Goal: Information Seeking & Learning: Learn about a topic

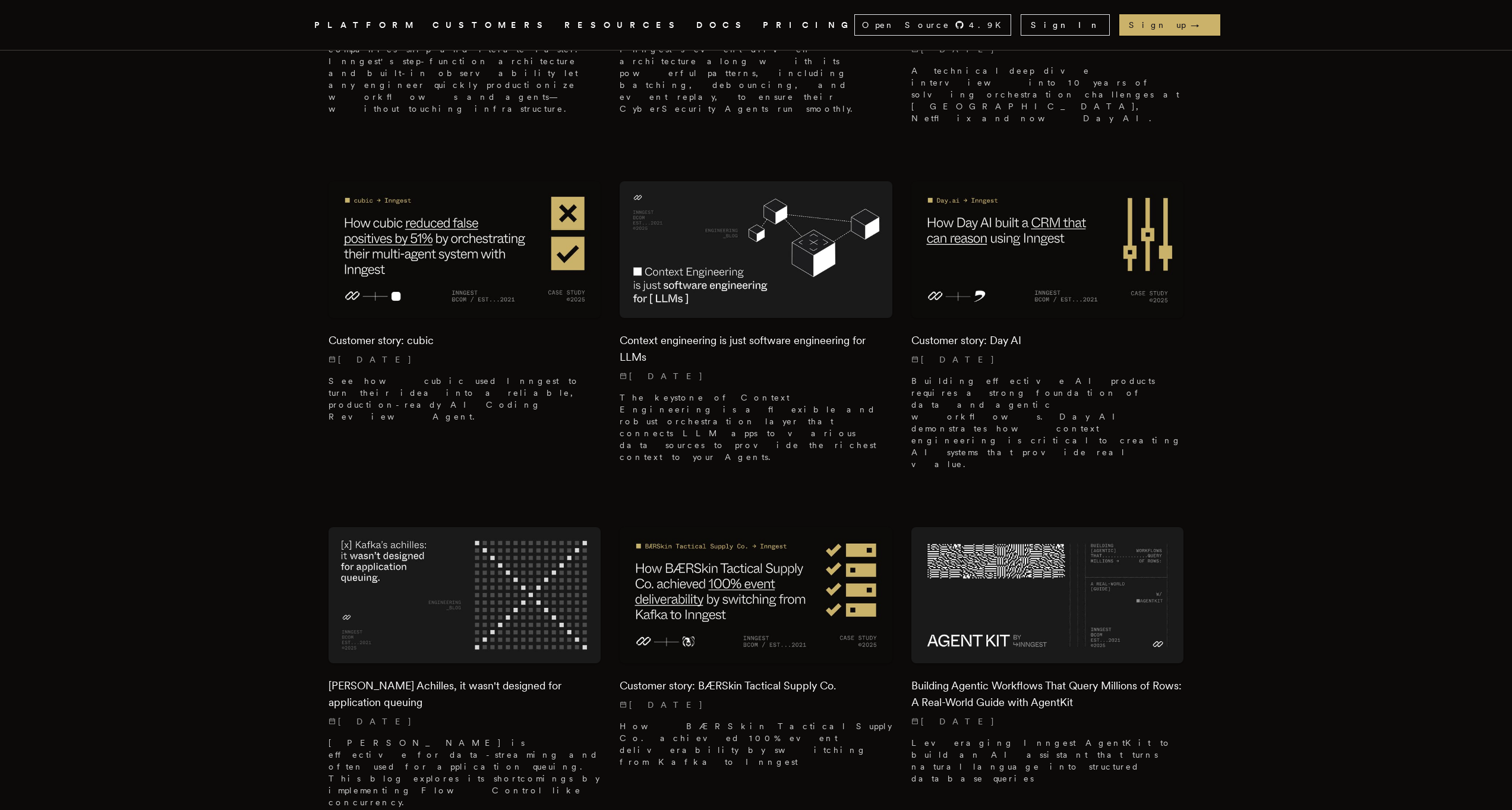
scroll to position [353, 0]
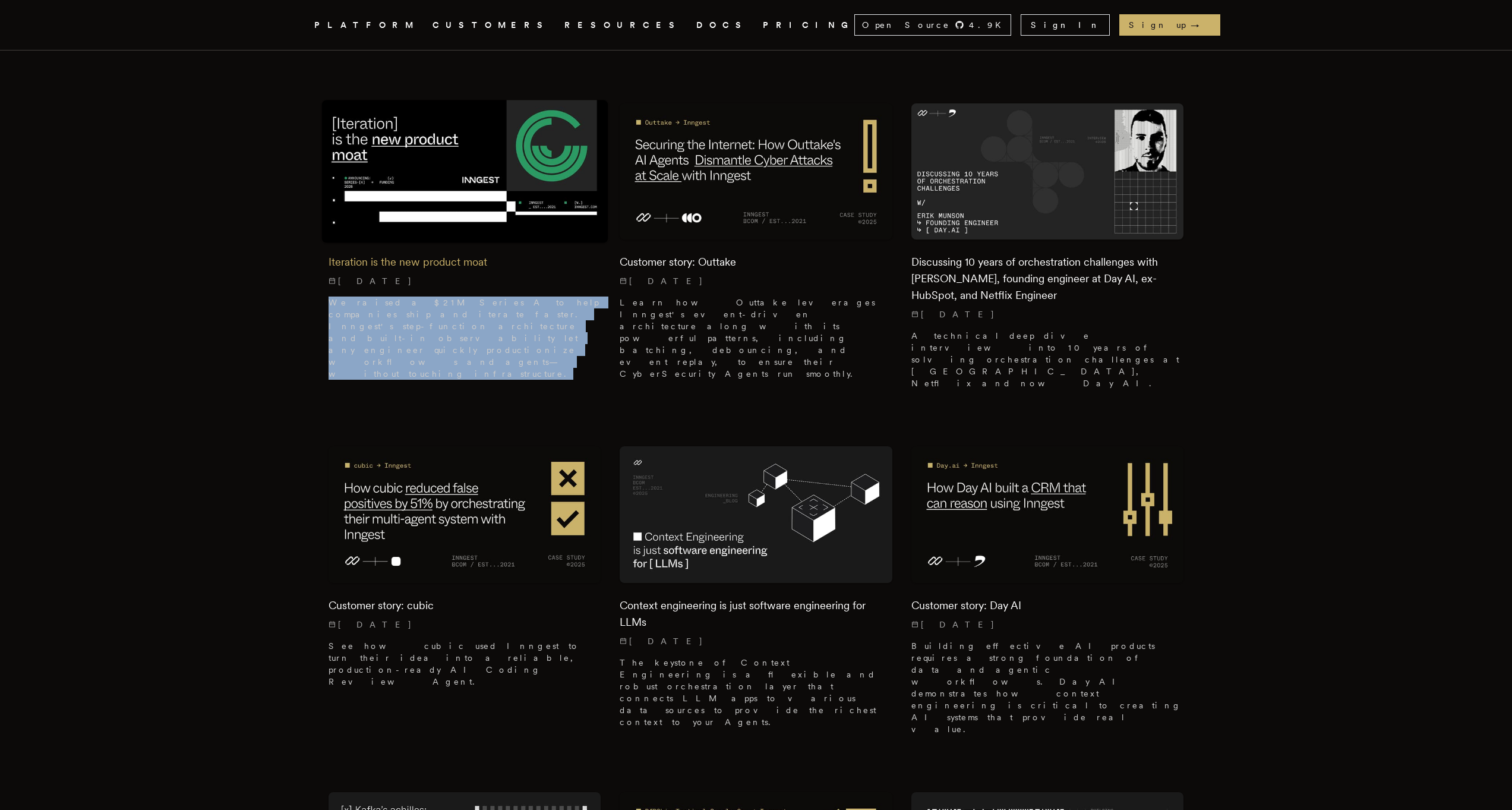
drag, startPoint x: 318, startPoint y: 296, endPoint x: 382, endPoint y: 333, distance: 73.9
drag, startPoint x: 314, startPoint y: 308, endPoint x: 367, endPoint y: 329, distance: 57.0
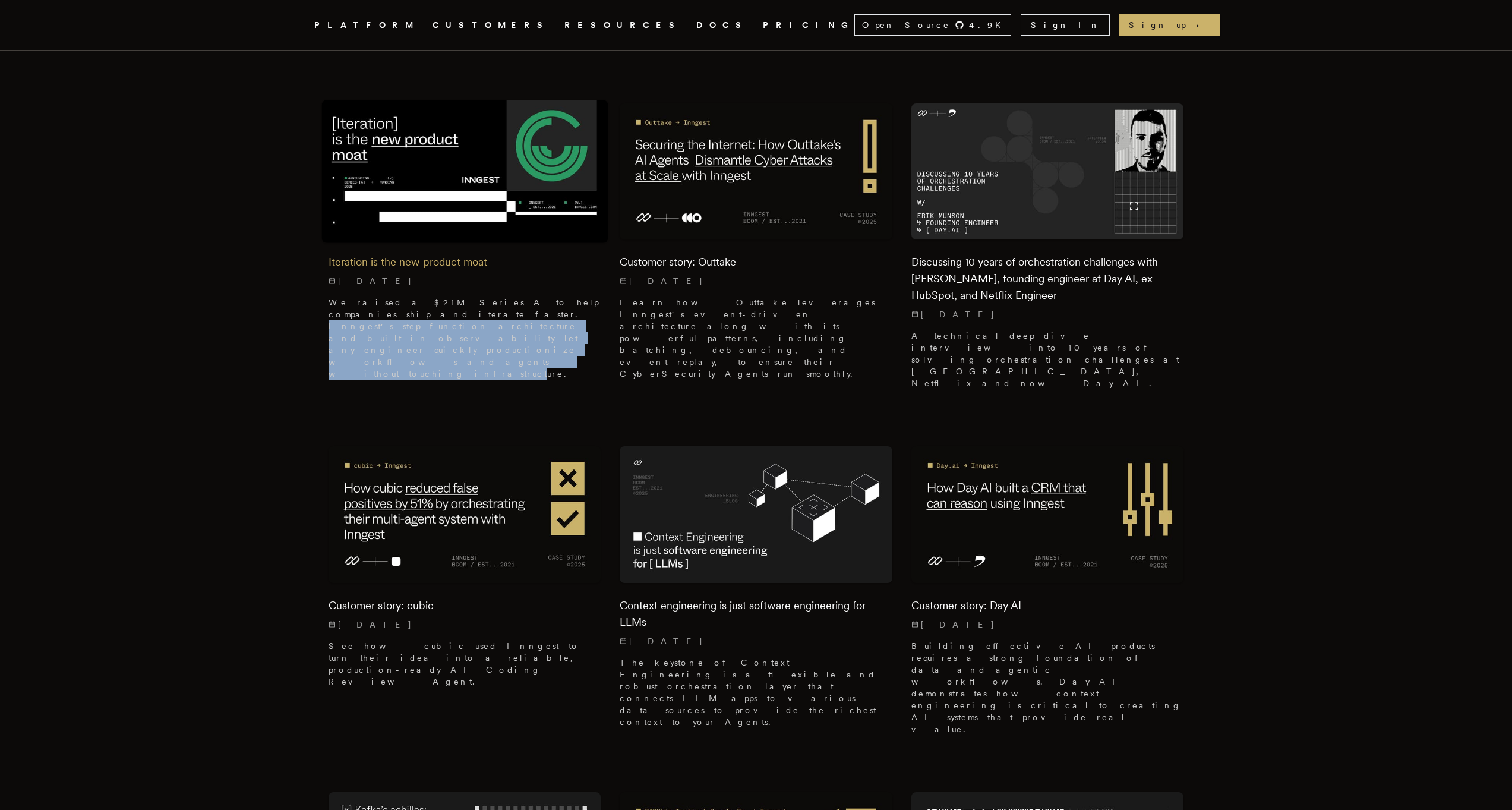
click at [369, 331] on p "We raised a $21M Series A to help companies ship and iterate faster. Inngest's …" at bounding box center [464, 338] width 272 height 83
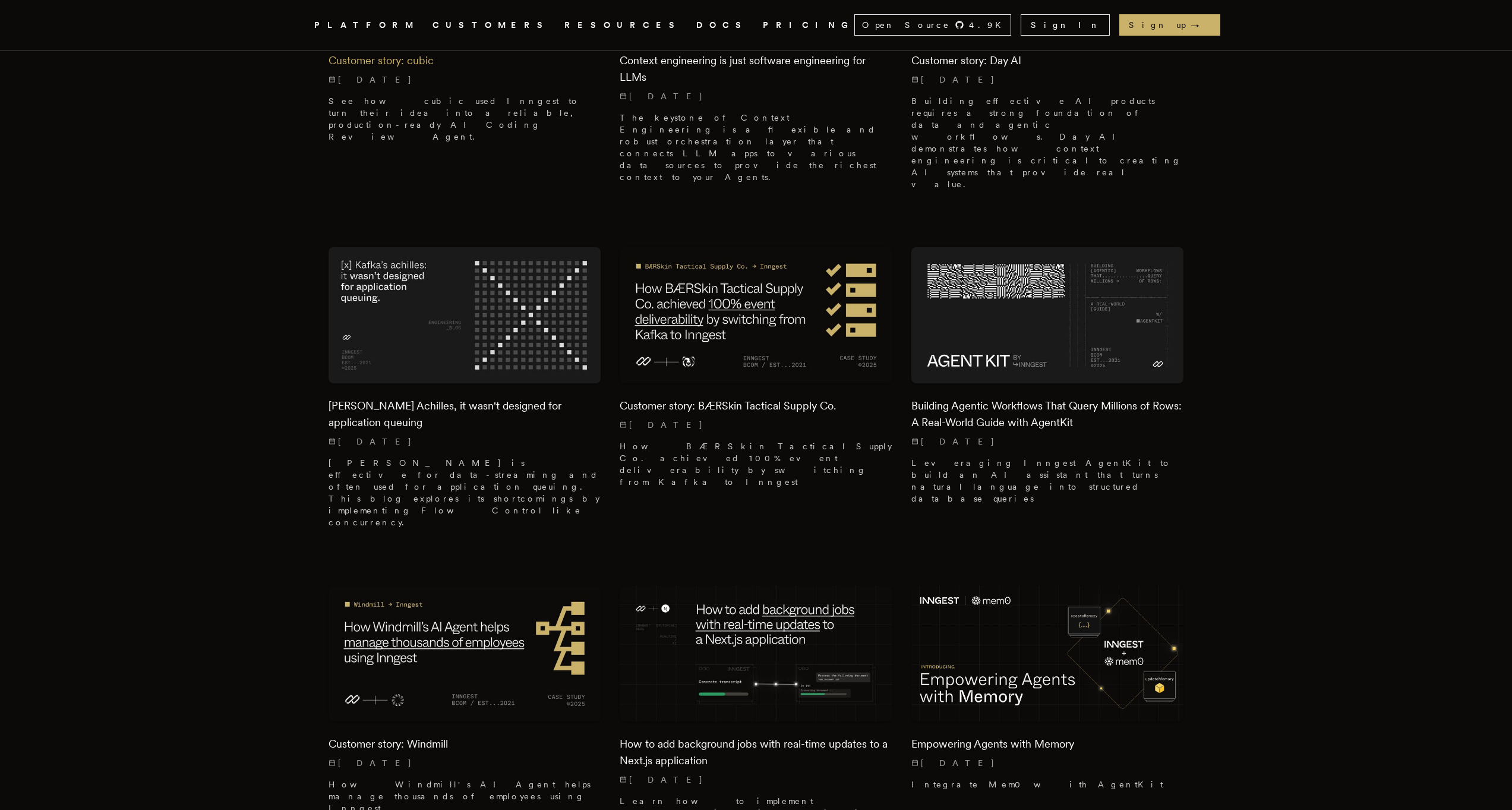
scroll to position [777, 0]
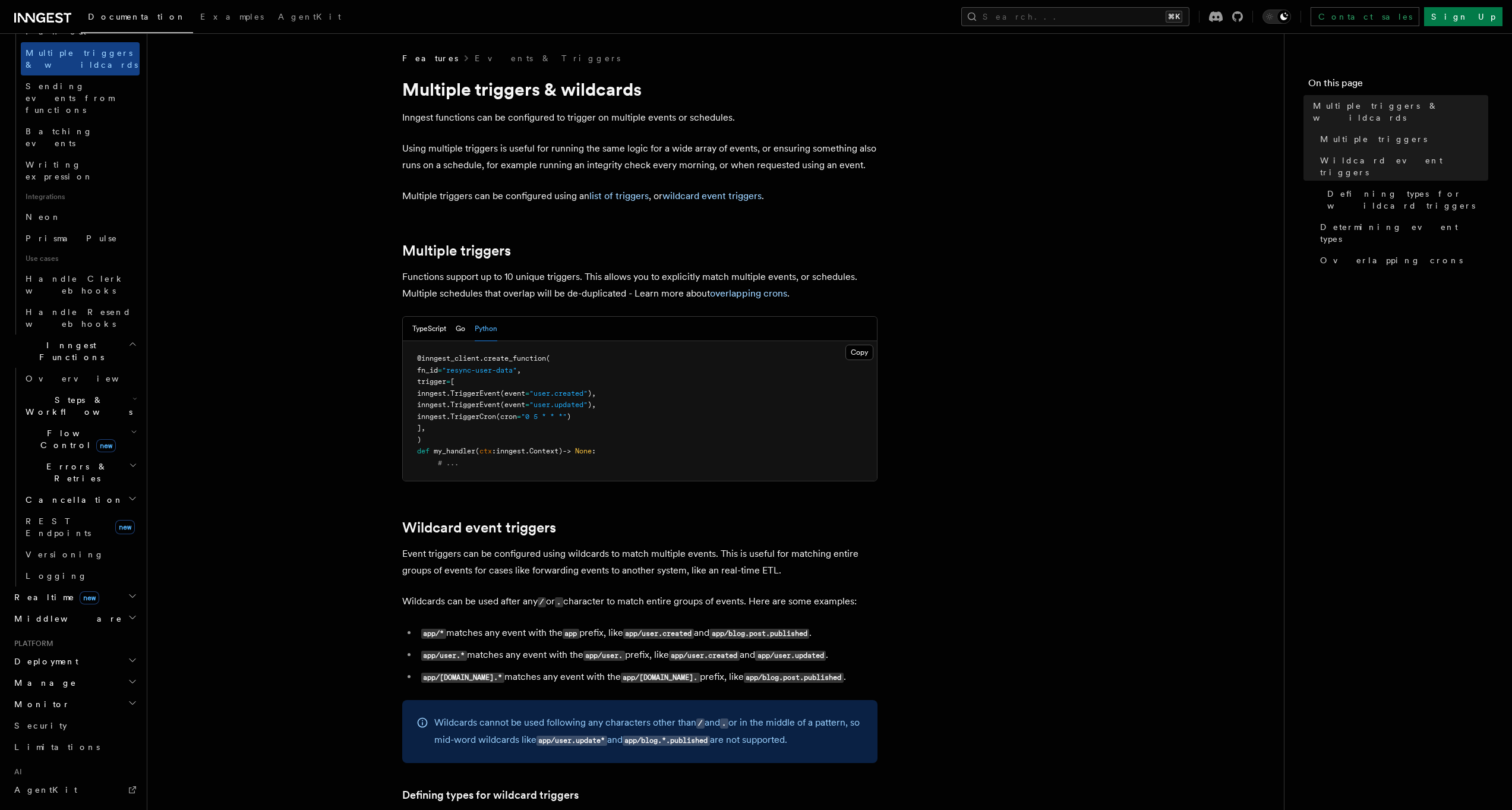
click at [69, 461] on span "Errors & Retries" at bounding box center [75, 472] width 108 height 24
click at [68, 558] on span "Failure handlers" at bounding box center [89, 570] width 103 height 24
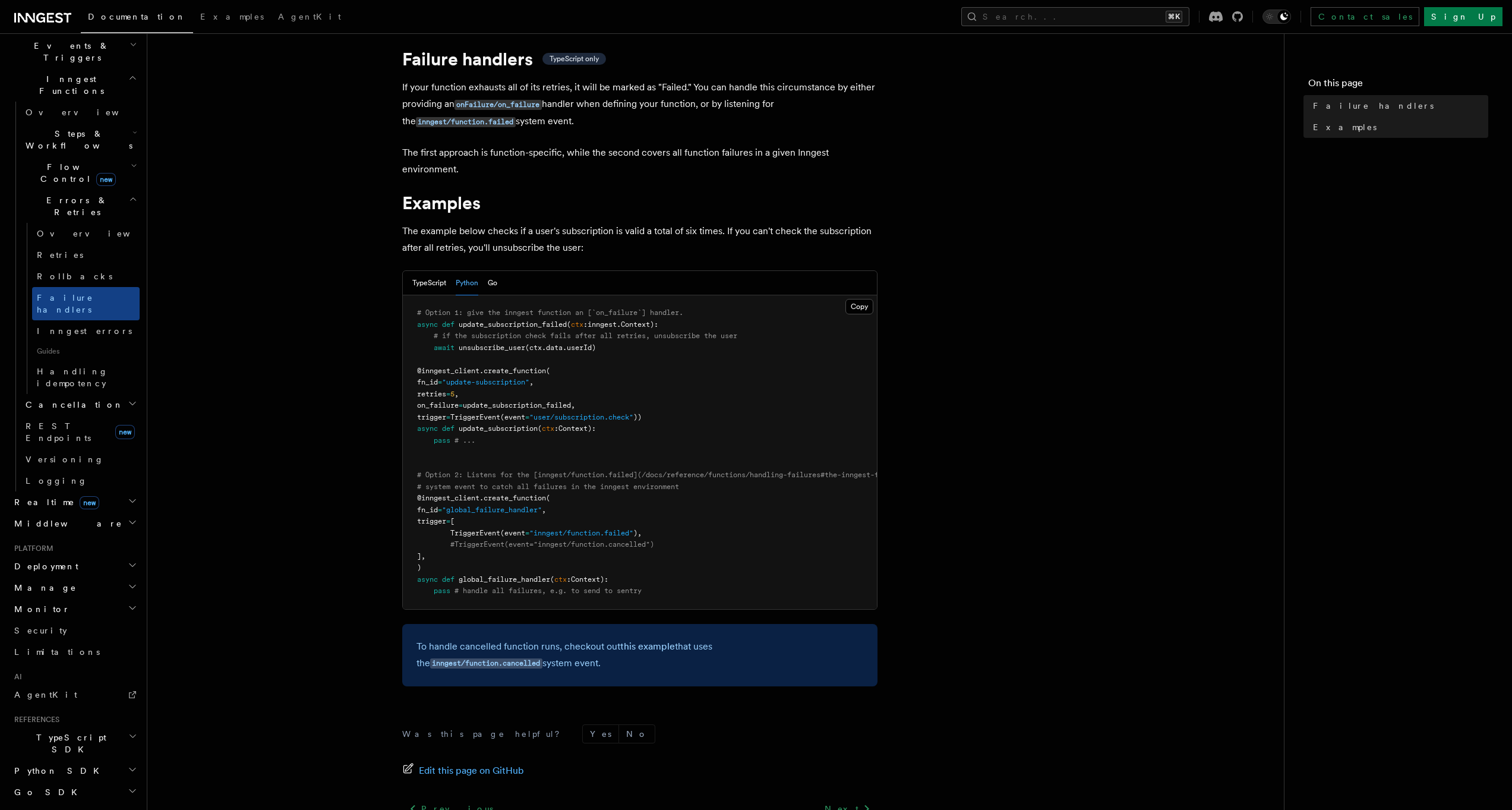
scroll to position [38, 0]
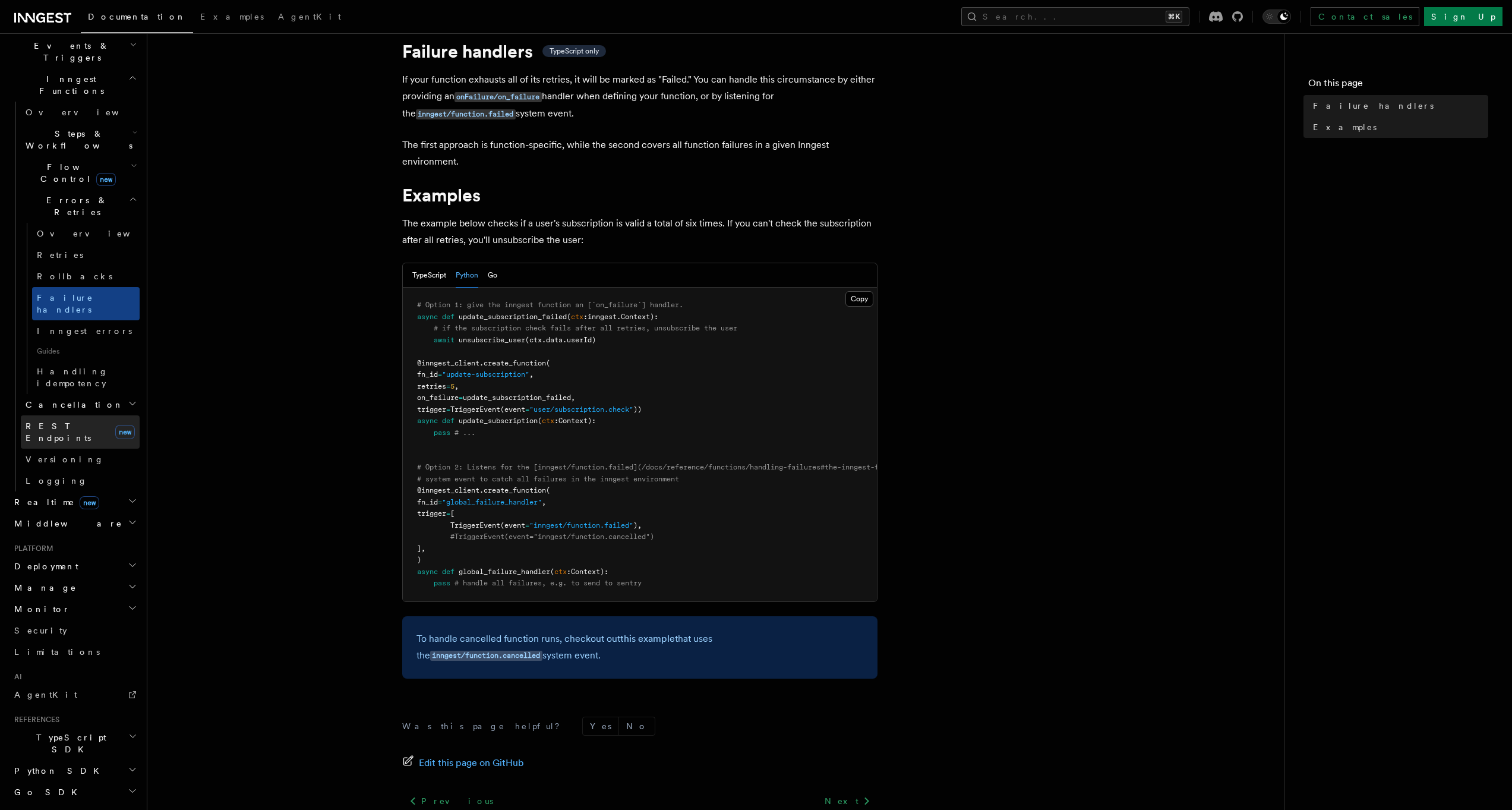
click at [64, 422] on span "REST Endpoints" at bounding box center [58, 432] width 65 height 21
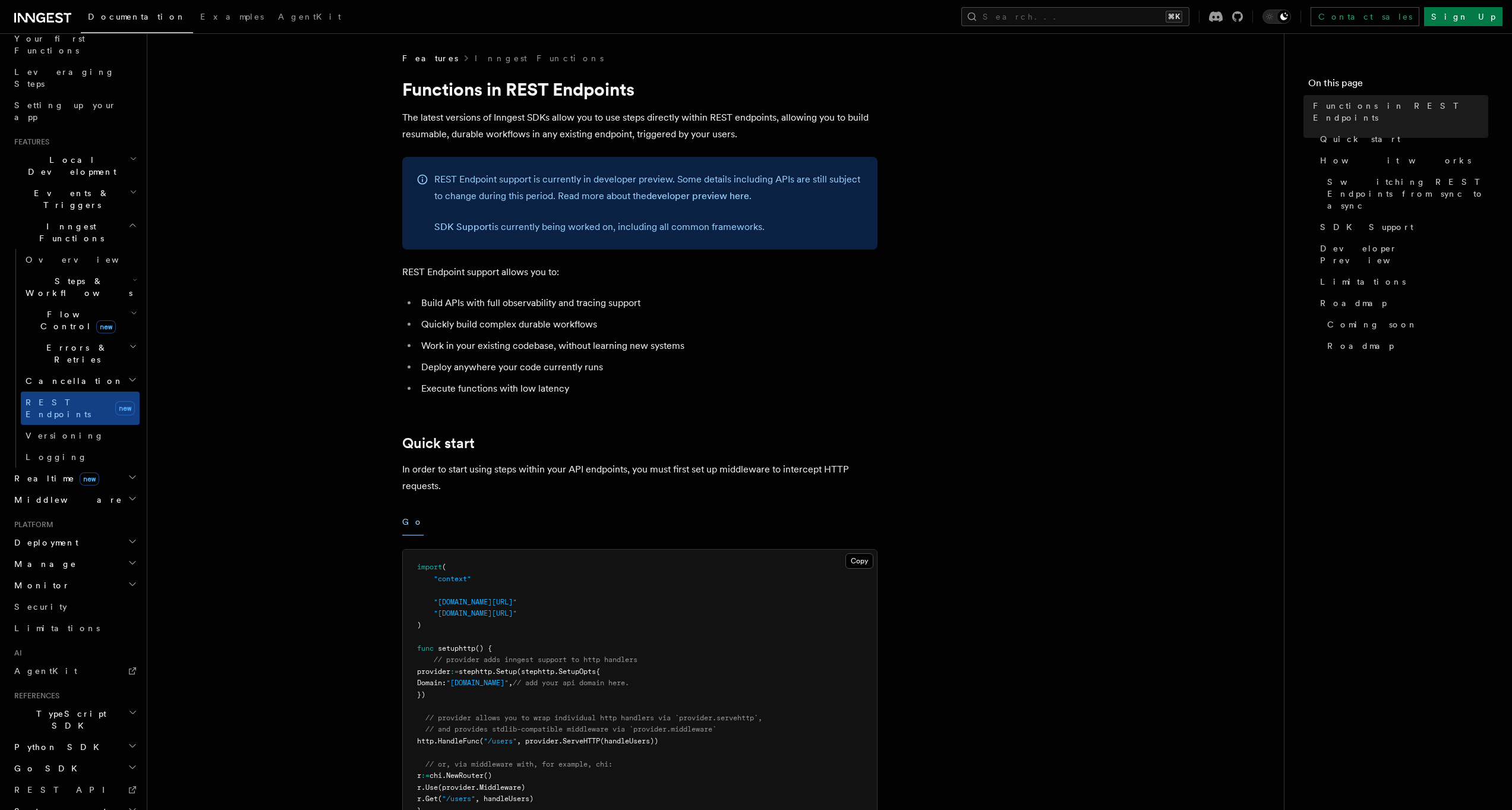
click at [81, 304] on h2 "Flow Control new" at bounding box center [80, 320] width 119 height 33
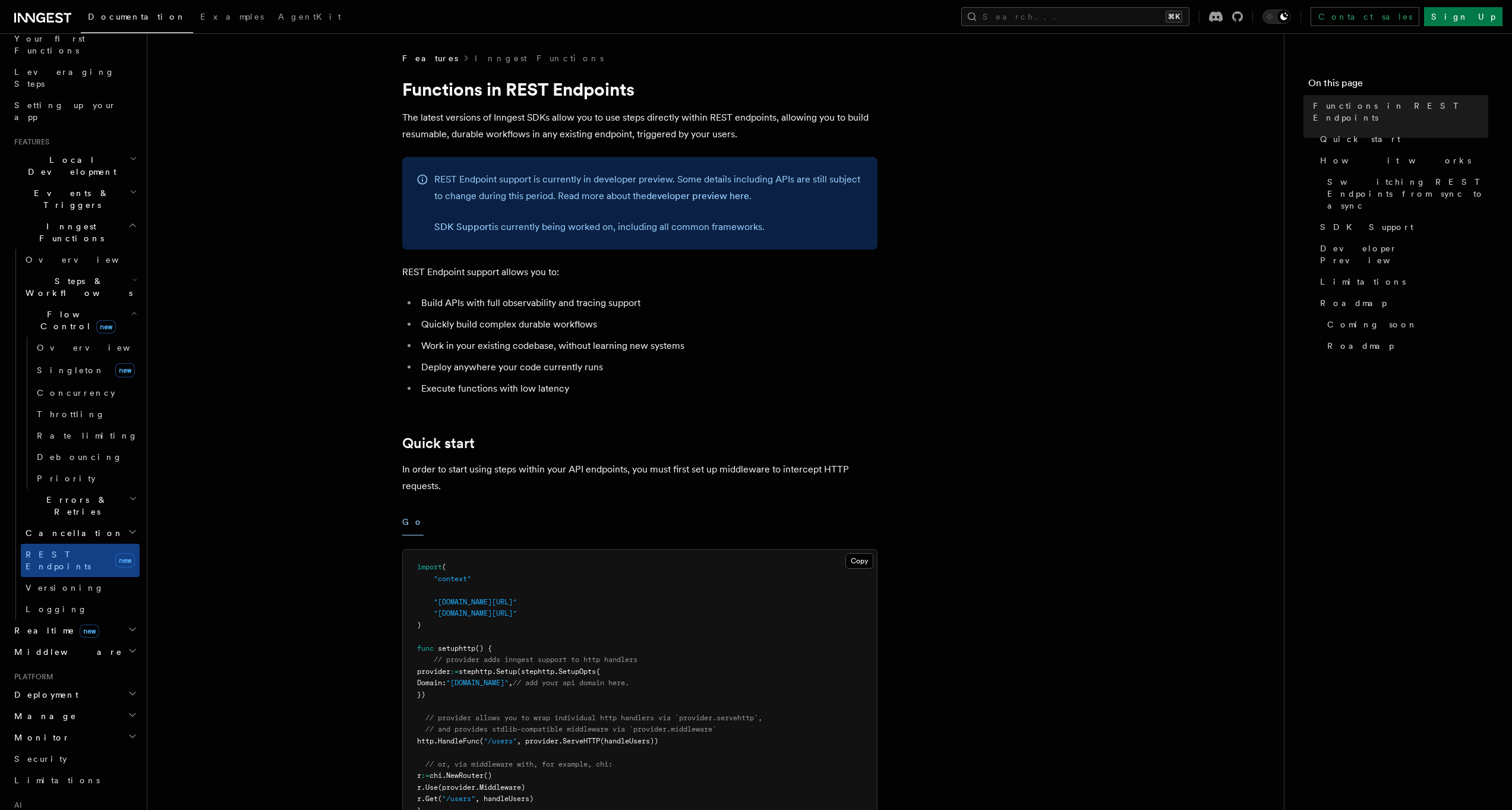
click at [80, 304] on h2 "Flow Control new" at bounding box center [80, 320] width 119 height 33
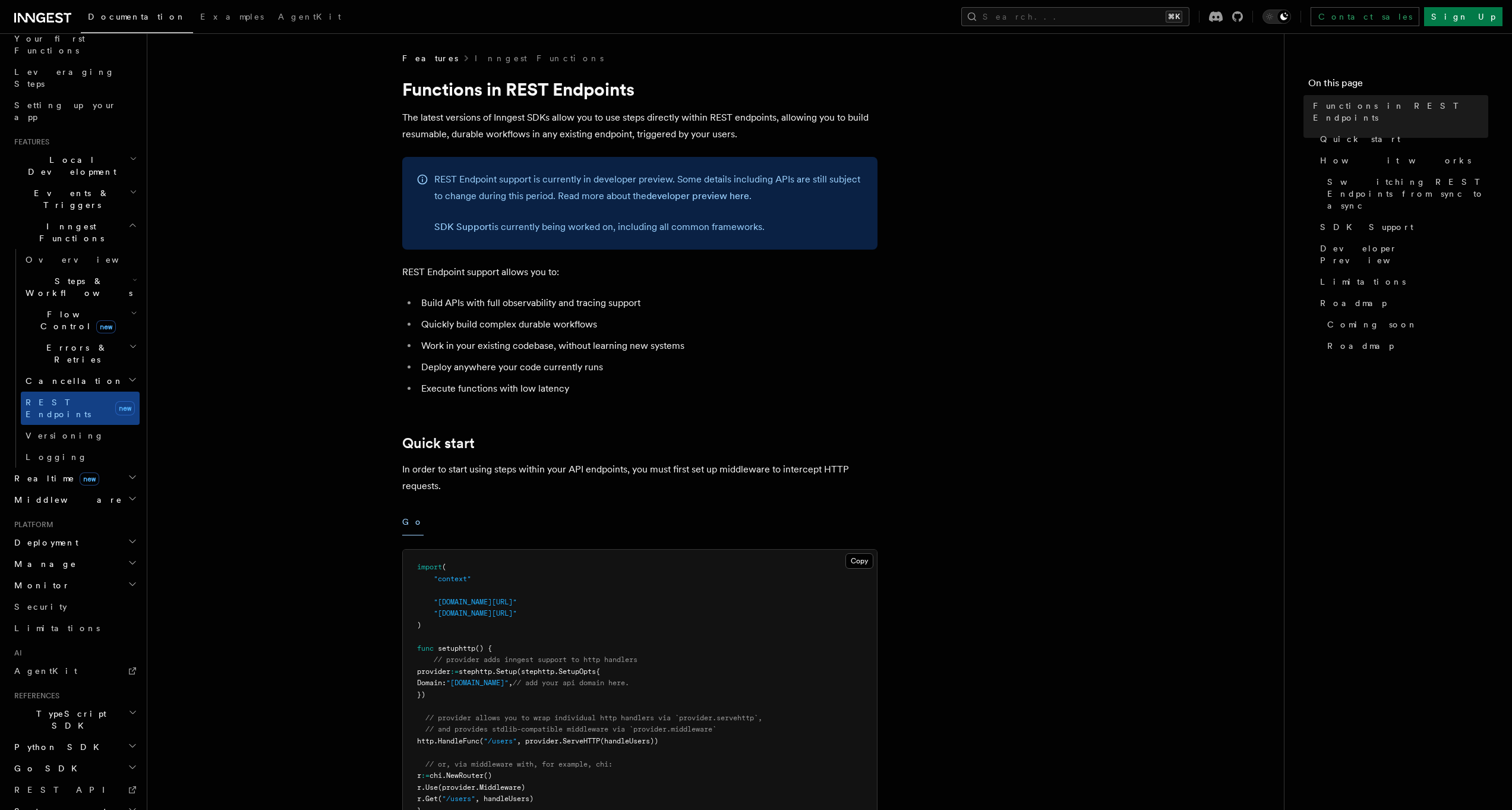
click at [60, 341] on span "Errors & Retries" at bounding box center [75, 353] width 108 height 24
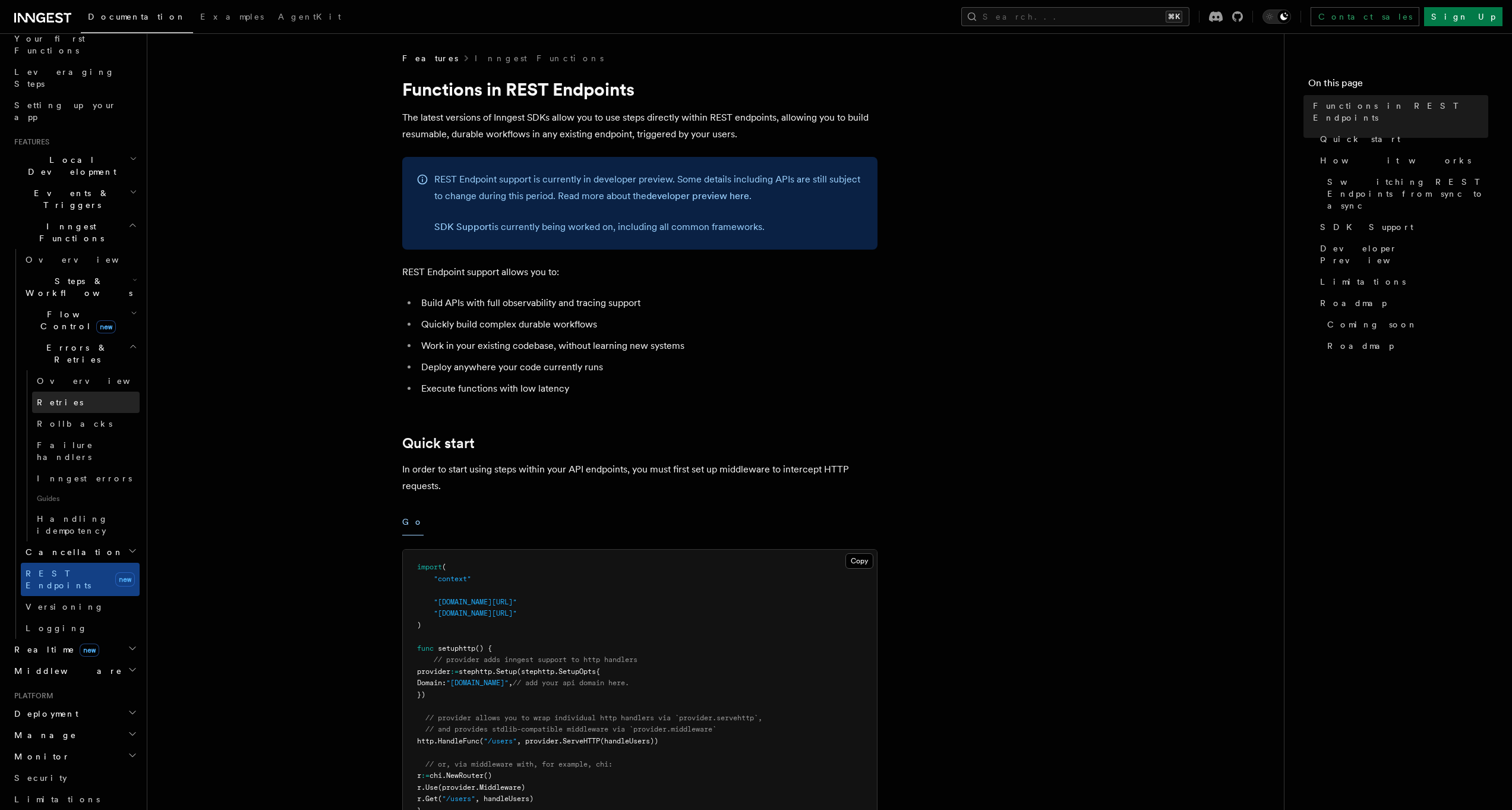
click at [66, 392] on link "Retries" at bounding box center [86, 403] width 108 height 21
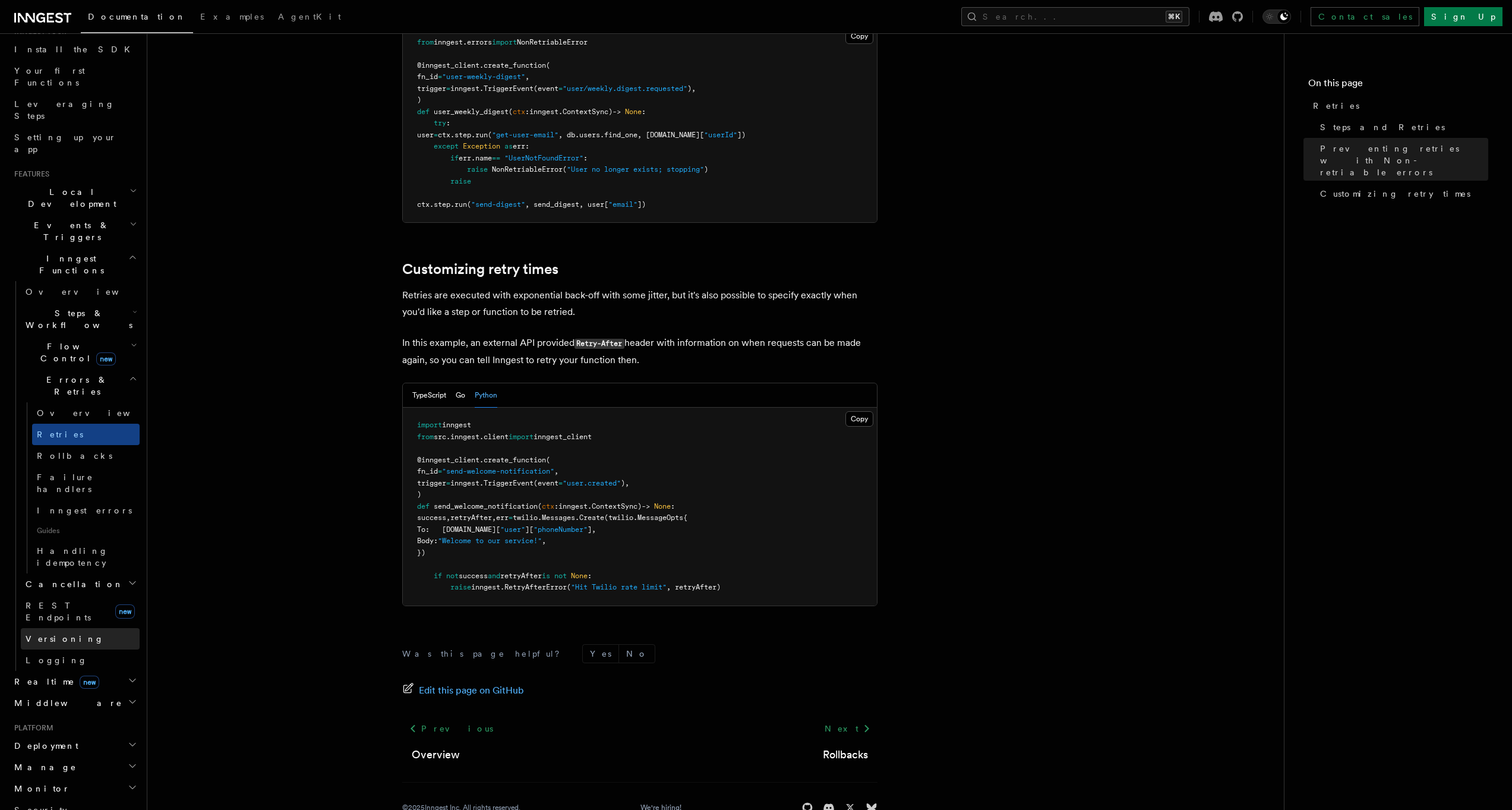
scroll to position [194, 0]
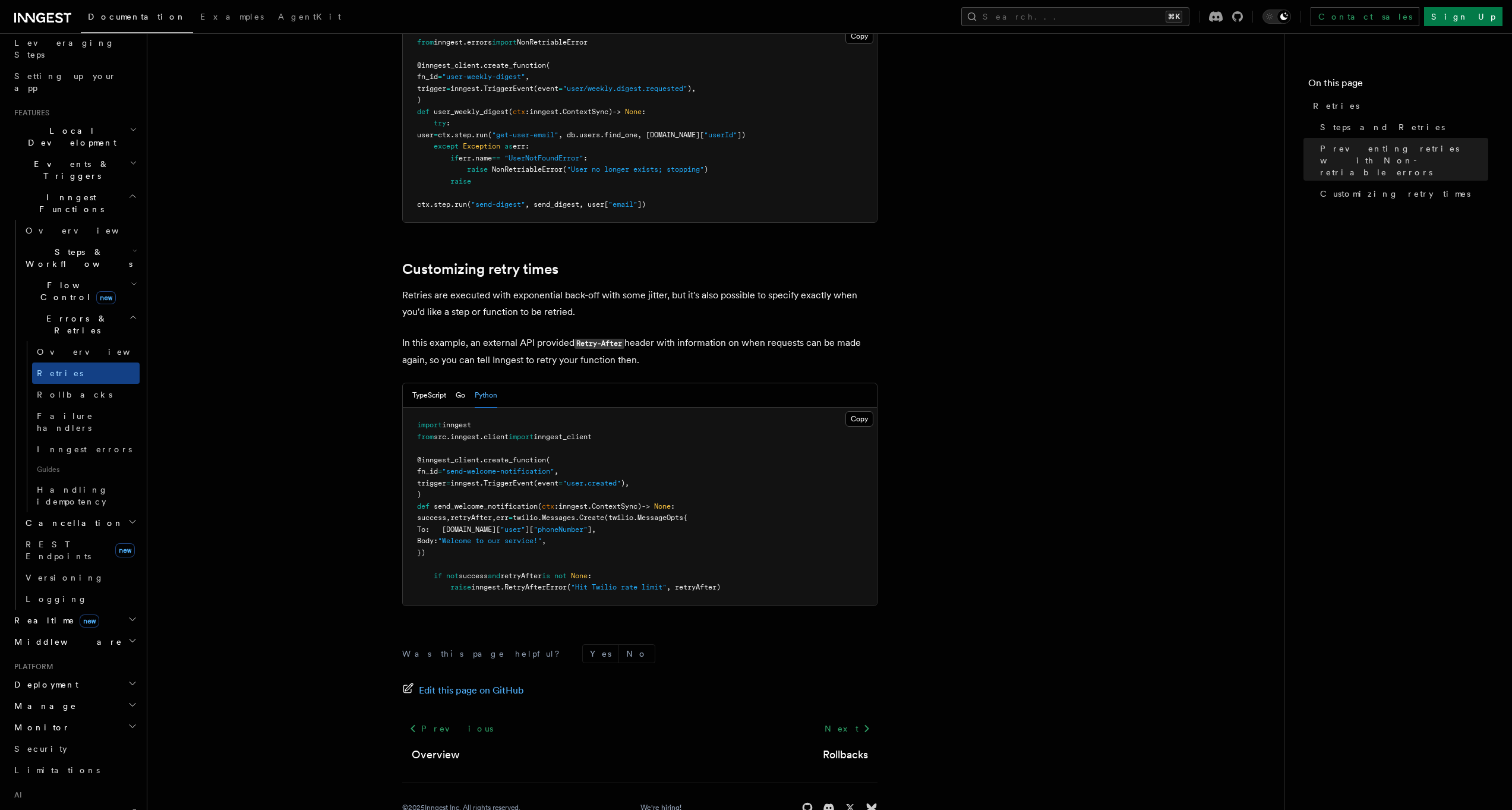
click at [82, 610] on h2 "Realtime new" at bounding box center [75, 621] width 130 height 21
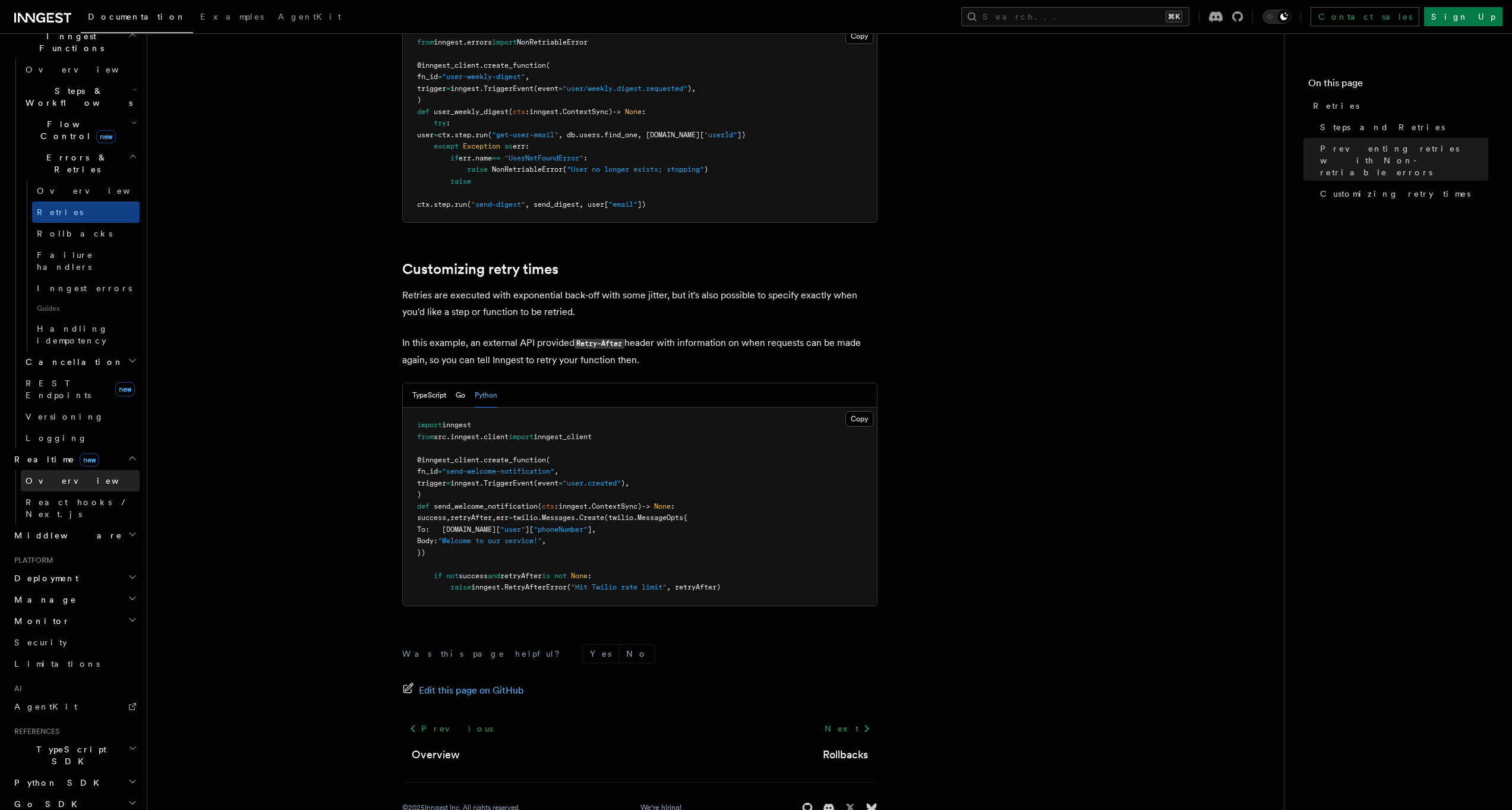
click at [67, 471] on link "Overview" at bounding box center [80, 481] width 119 height 21
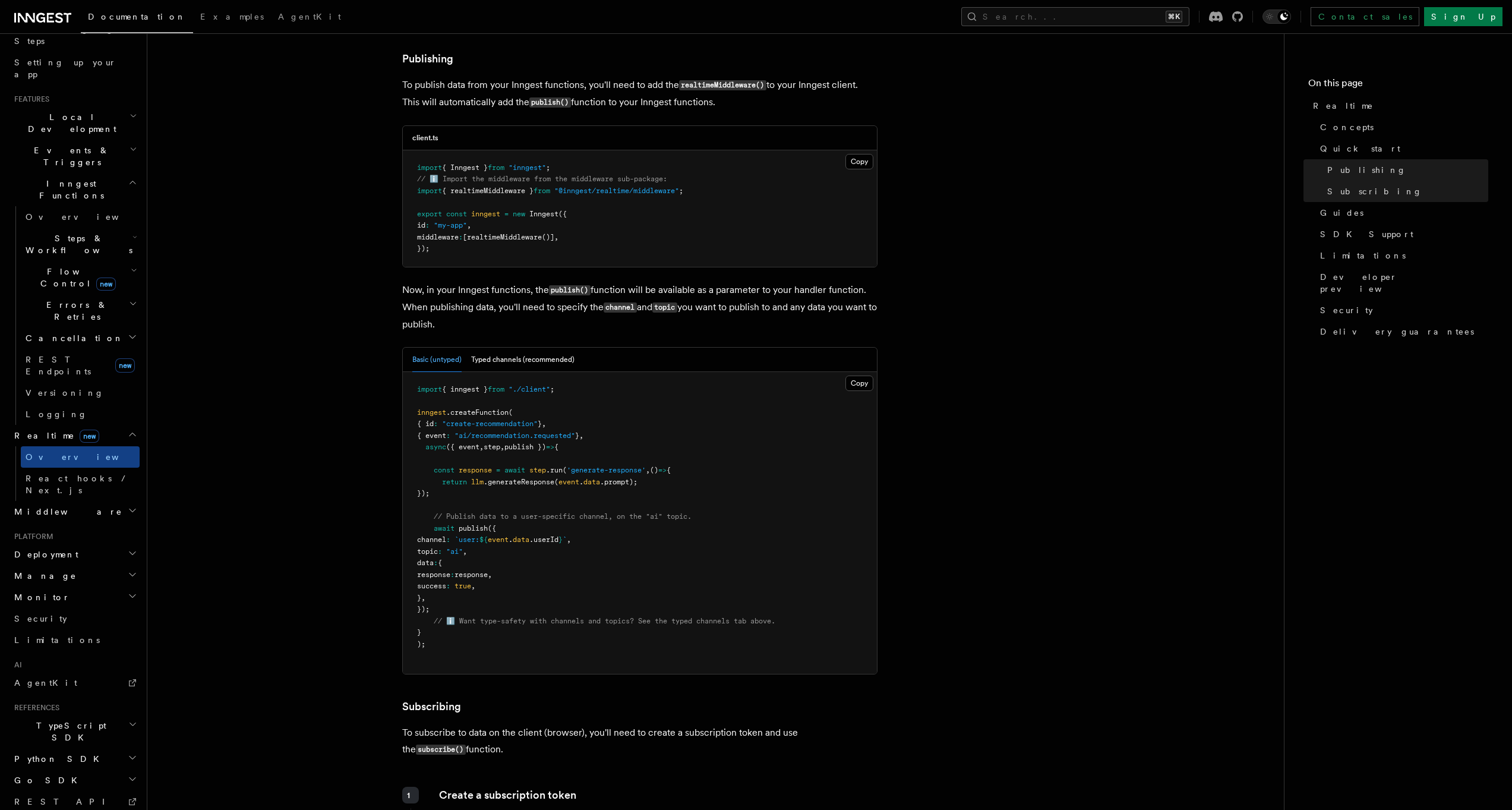
scroll to position [920, 0]
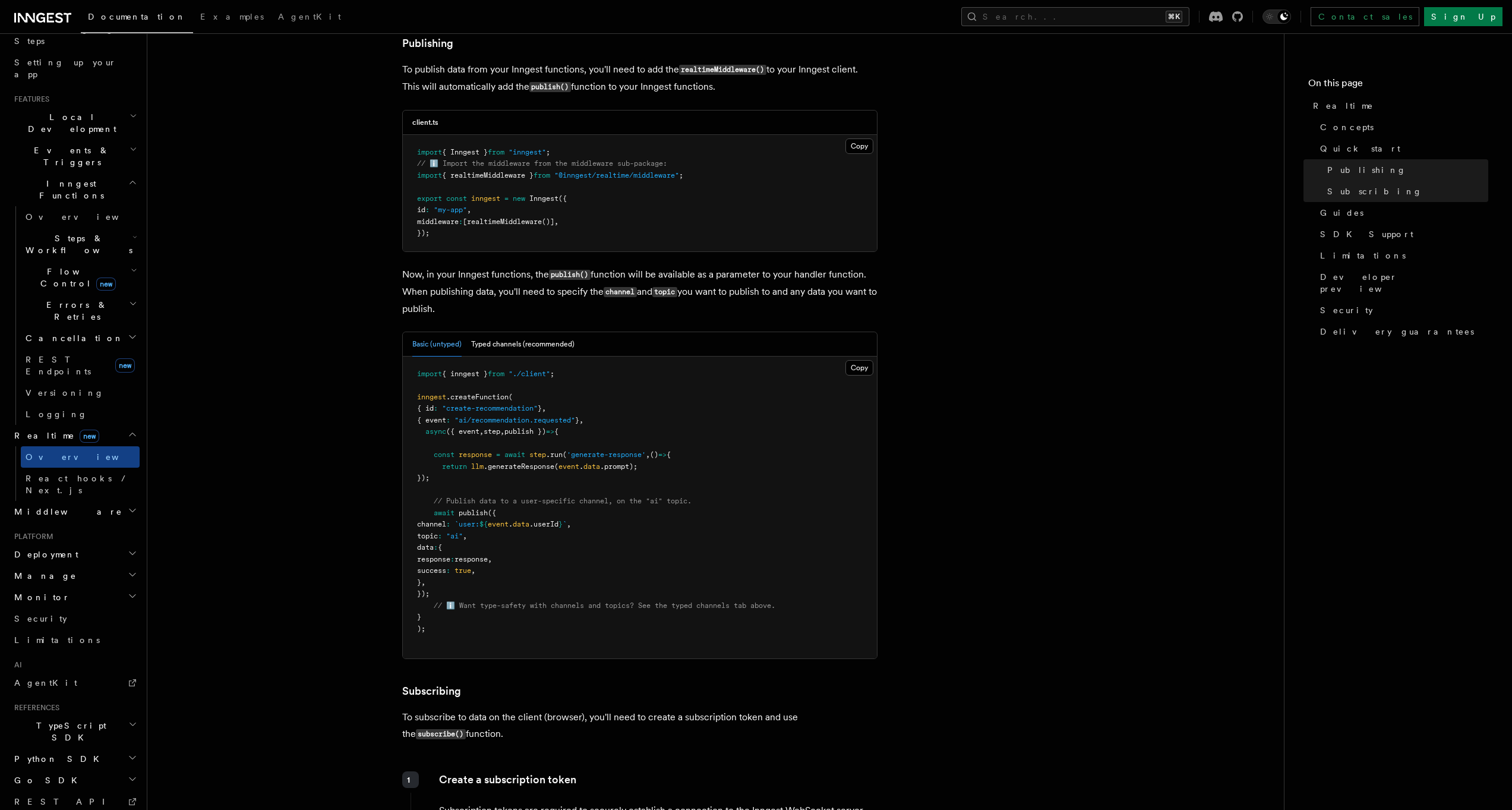
click at [43, 591] on span "Monitor" at bounding box center [39, 597] width 60 height 11
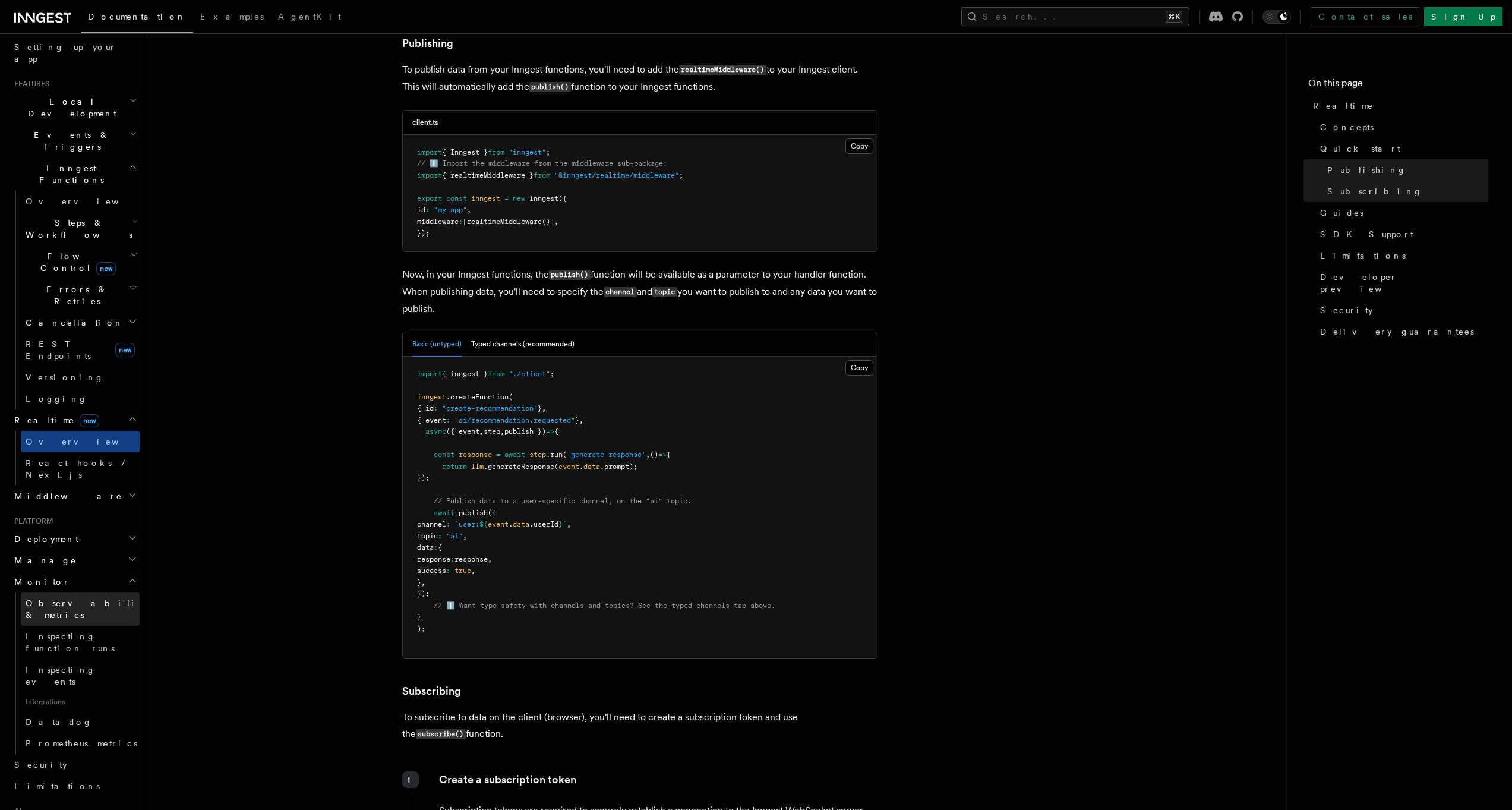
scroll to position [230, 0]
click at [60, 619] on link "Inspecting function runs" at bounding box center [80, 635] width 119 height 33
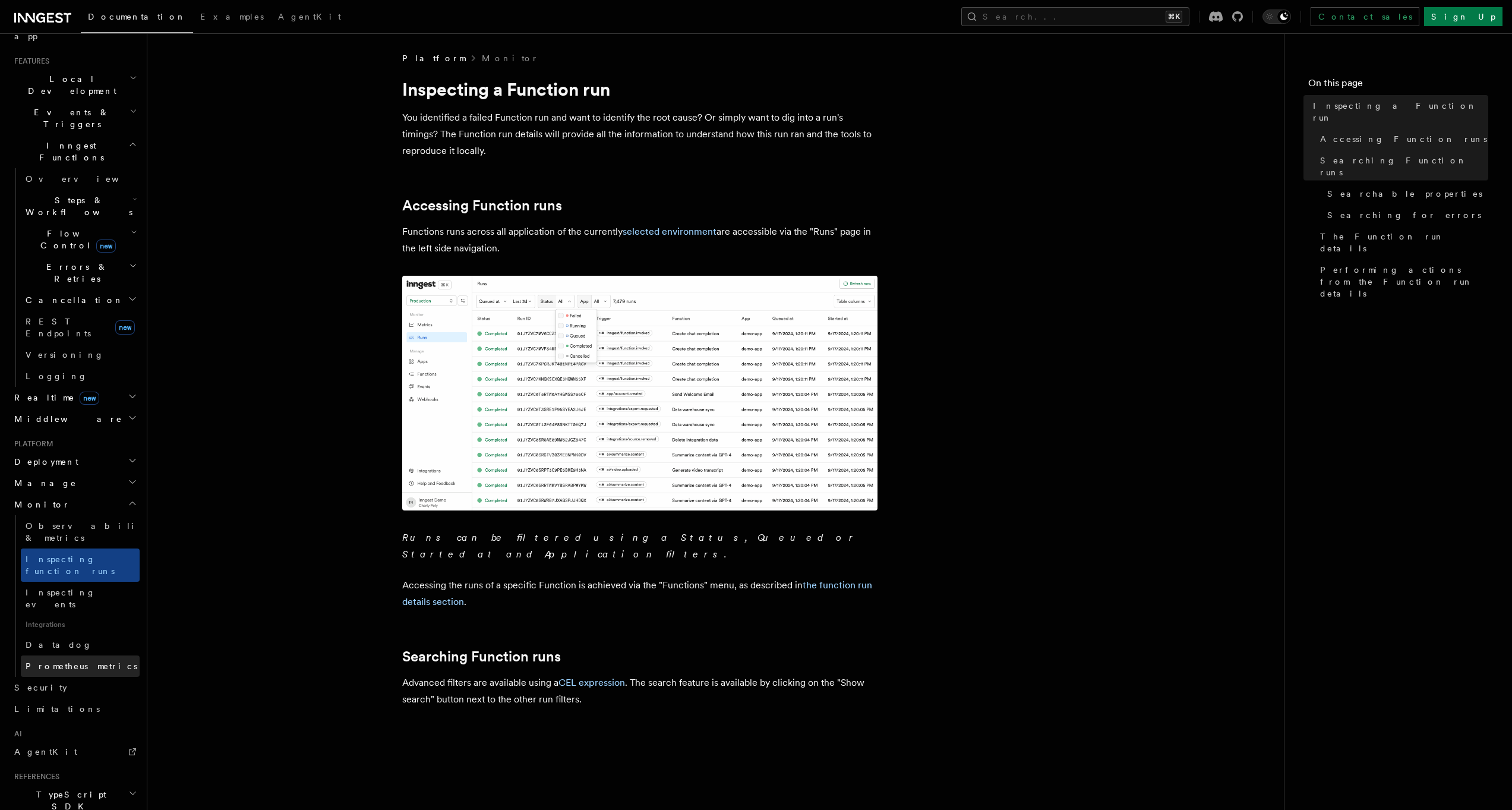
scroll to position [254, 0]
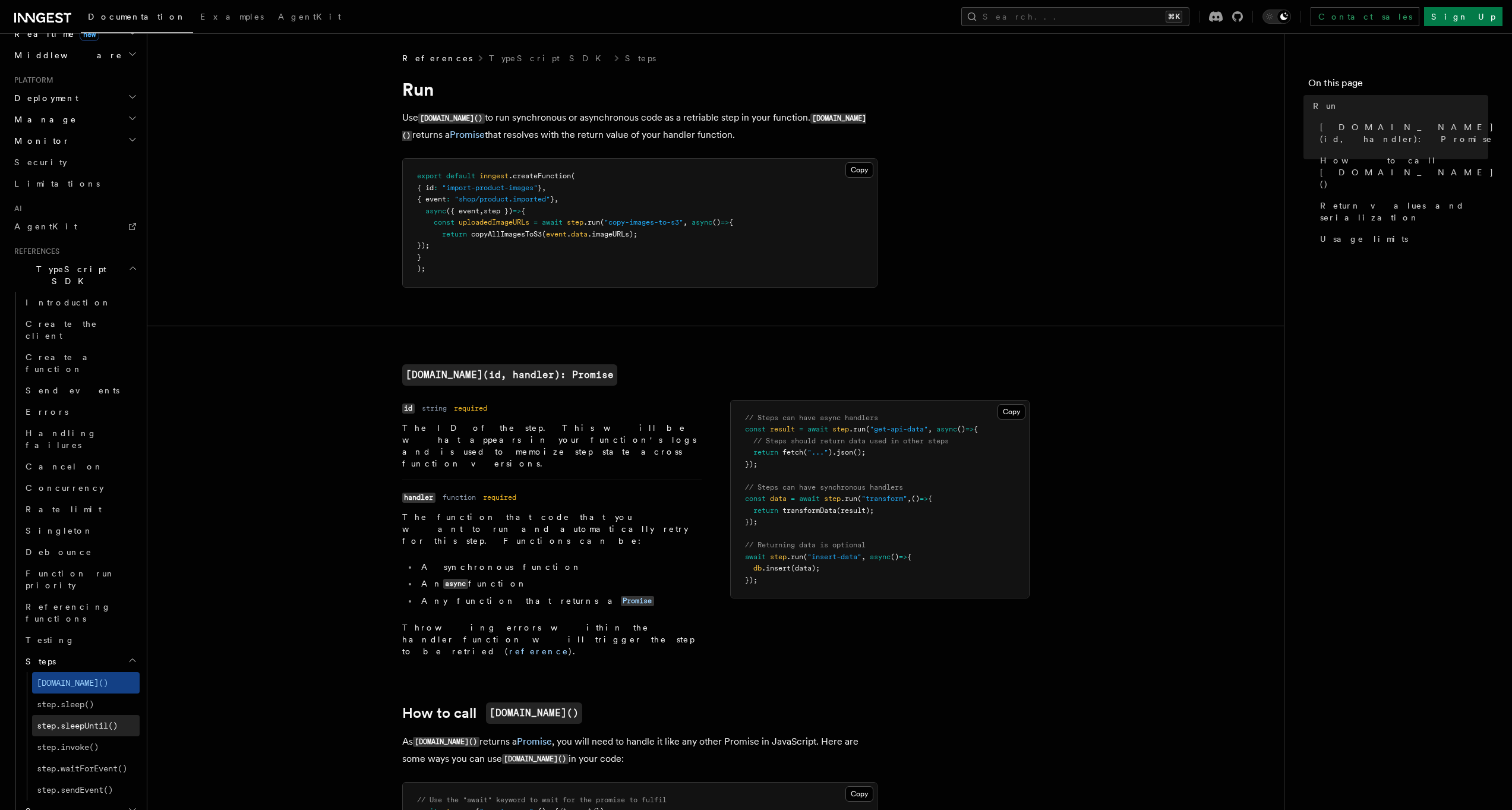
scroll to position [656, 0]
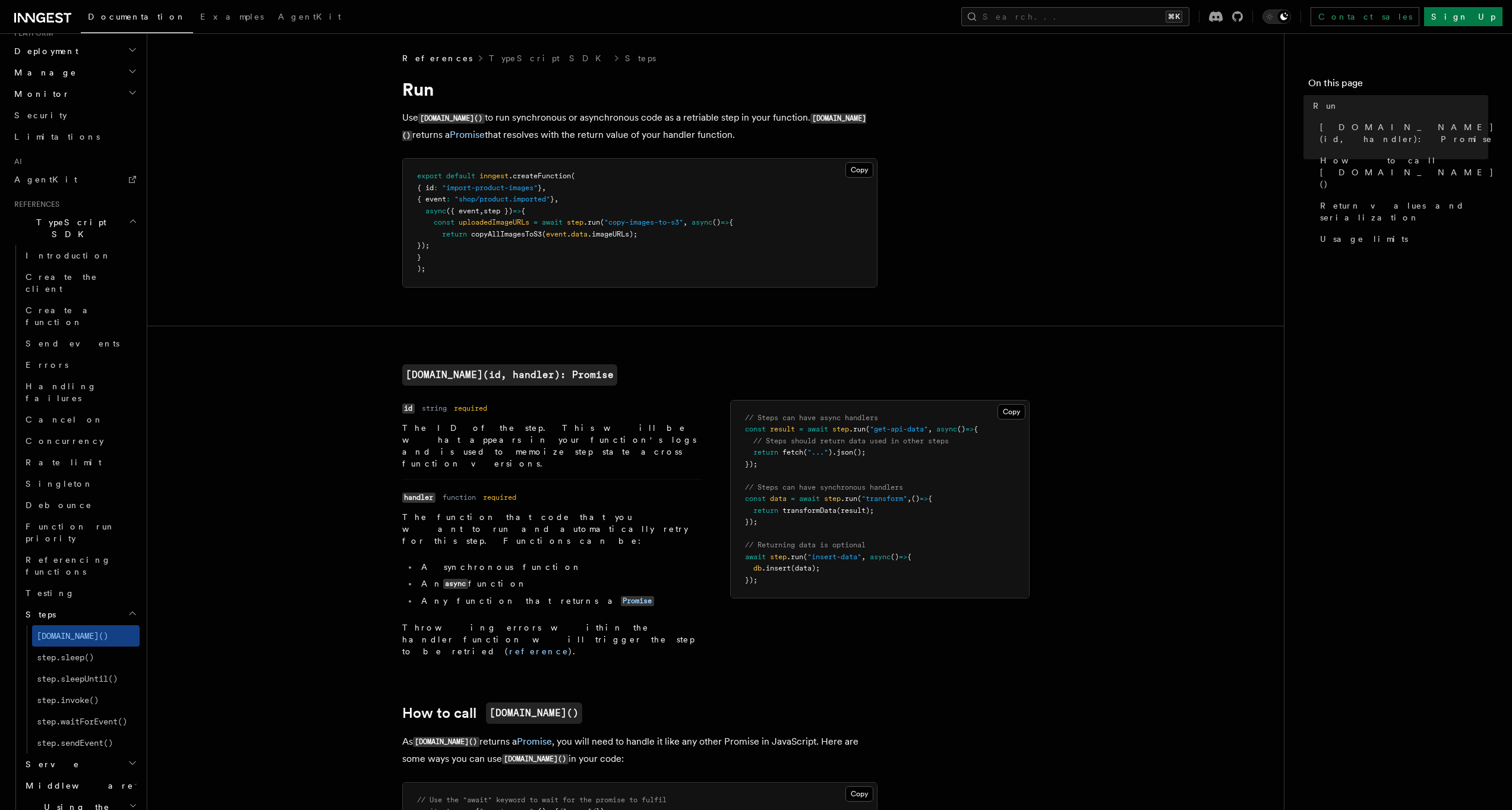
click at [43, 608] on span "Steps" at bounding box center [38, 614] width 35 height 11
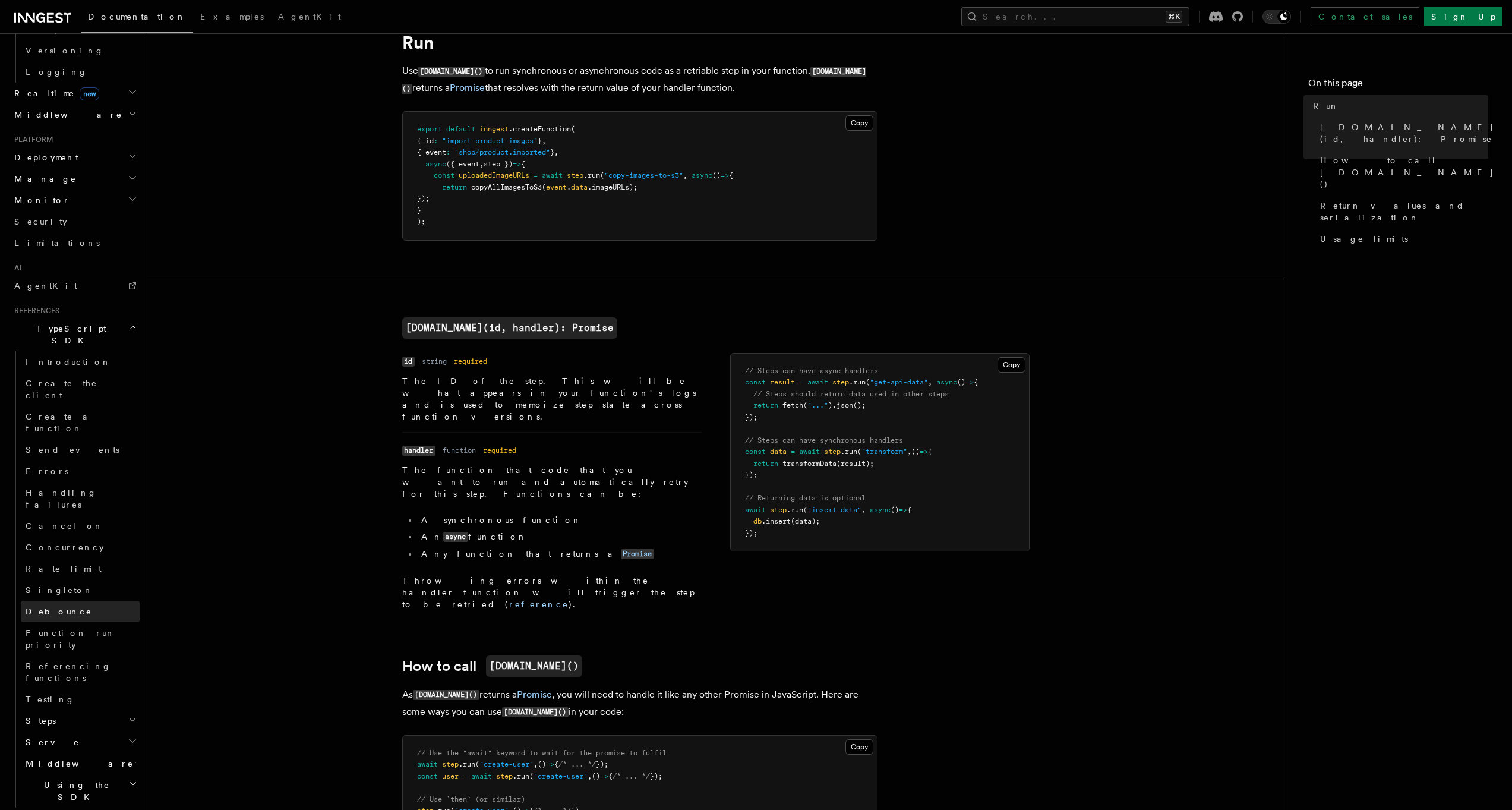
scroll to position [88, 0]
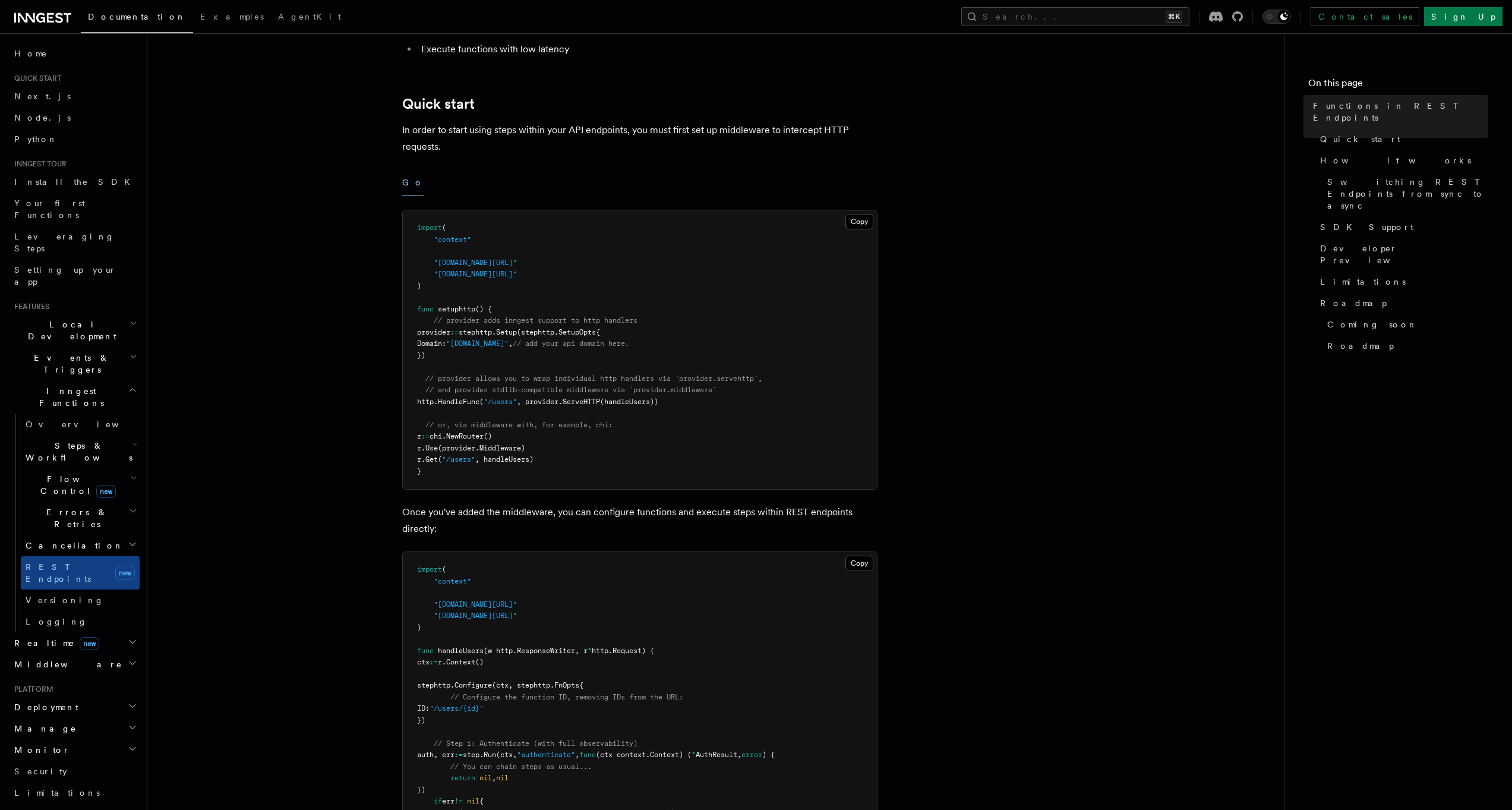
scroll to position [346, 0]
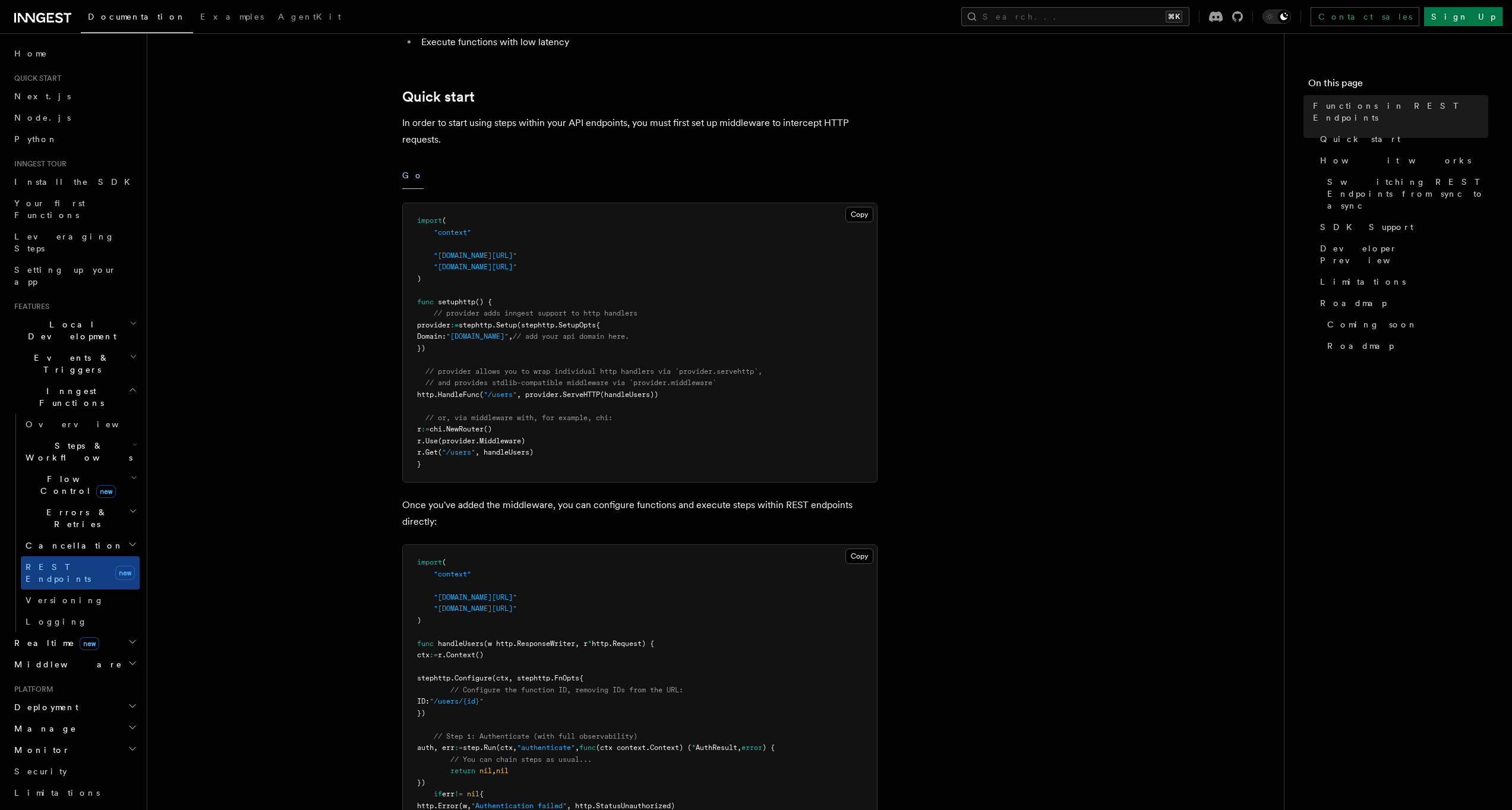
click at [70, 473] on span "Flow Control new" at bounding box center [76, 485] width 110 height 24
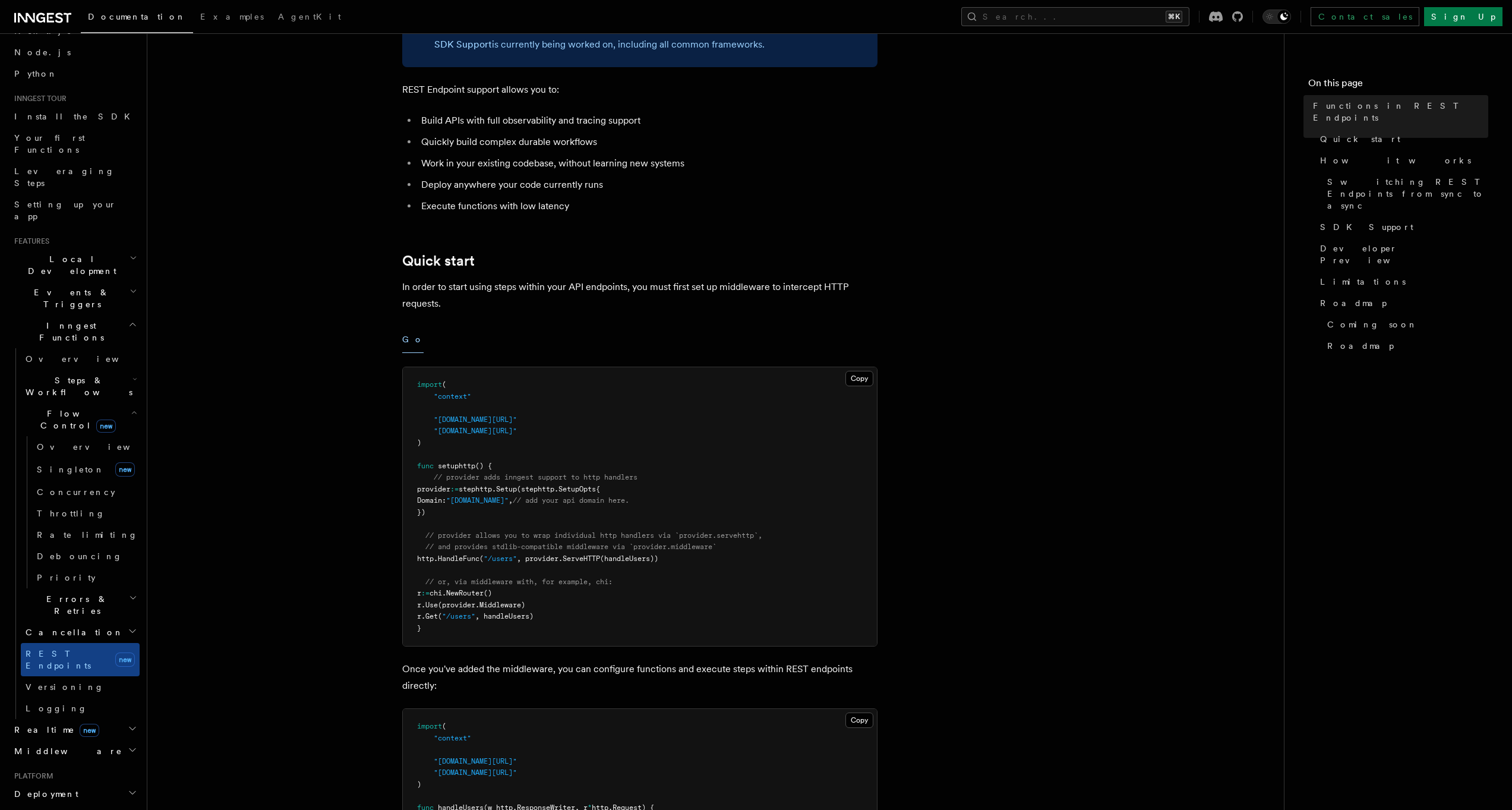
scroll to position [366, 0]
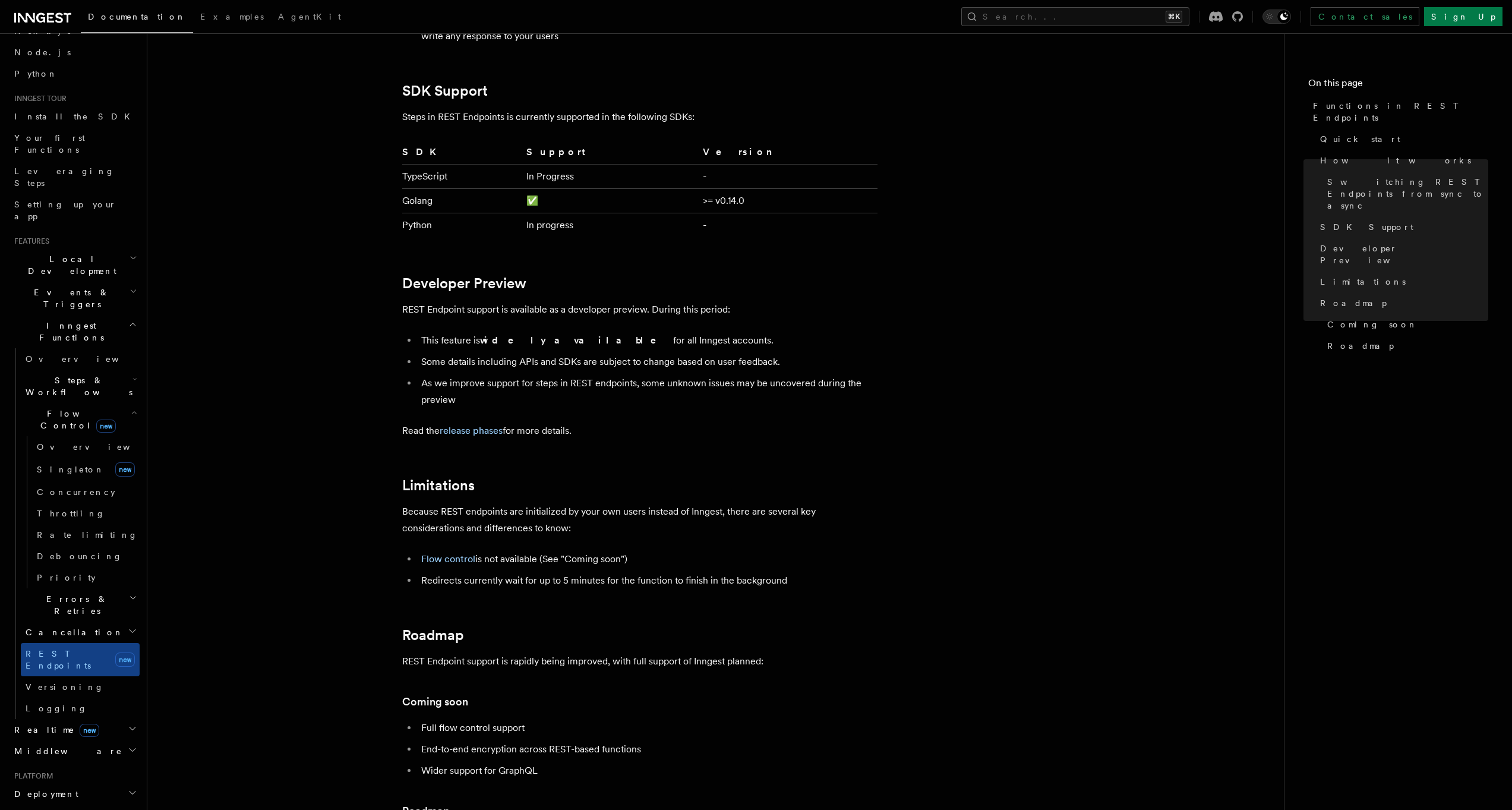
scroll to position [1917, 0]
